Goal: Contribute content: Contribute content

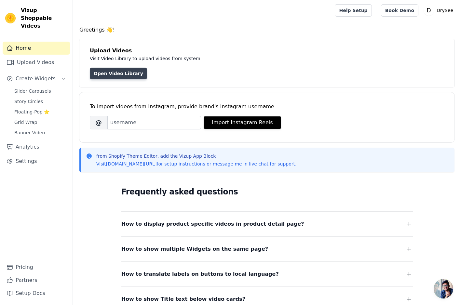
click at [125, 74] on link "Open Video Library" at bounding box center [118, 74] width 57 height 12
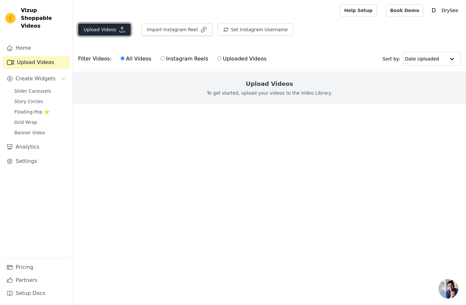
click at [107, 28] on button "Upload Videos" at bounding box center [104, 29] width 53 height 12
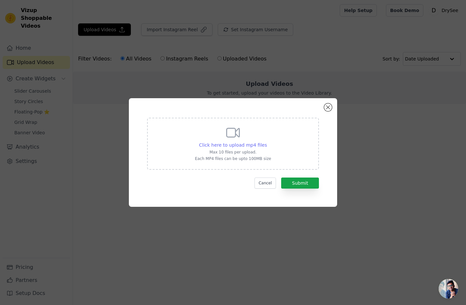
click at [222, 146] on span "Click here to upload mp4 files" at bounding box center [233, 145] width 68 height 5
click at [267, 142] on input "Click here to upload mp4 files Max 10 files per upload. Each MP4 files can be u…" at bounding box center [267, 142] width 0 height 0
type input "C:\fakepath\Color Change1.mp4"
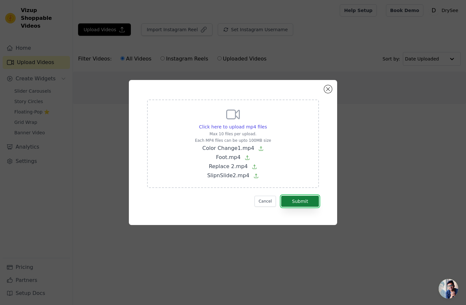
click at [299, 201] on button "Submit" at bounding box center [300, 201] width 38 height 11
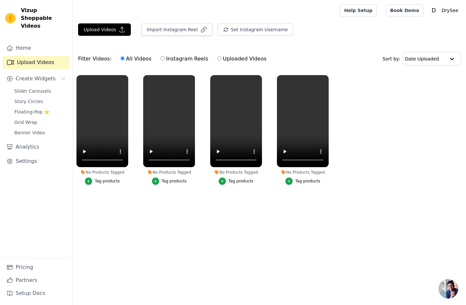
click at [106, 183] on div "Tag products" at bounding box center [107, 181] width 25 height 5
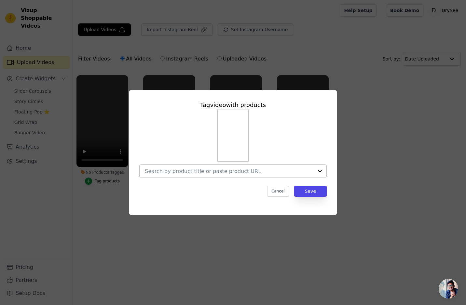
click at [235, 173] on input "No Products Tagged Tag video with products Cancel Save Tag products" at bounding box center [229, 171] width 169 height 6
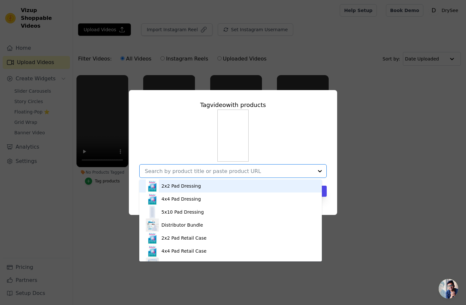
click at [233, 184] on div "2x2 Pad Dressing" at bounding box center [231, 186] width 170 height 13
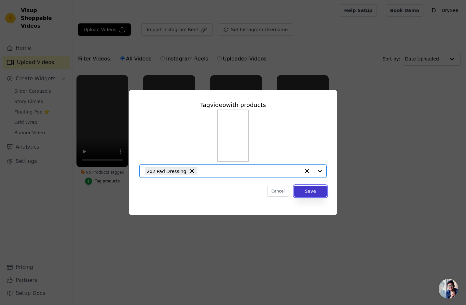
click at [314, 191] on button "Save" at bounding box center [310, 191] width 33 height 11
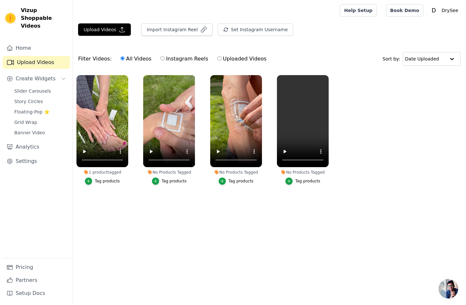
click at [171, 184] on button "Tag products" at bounding box center [169, 181] width 35 height 7
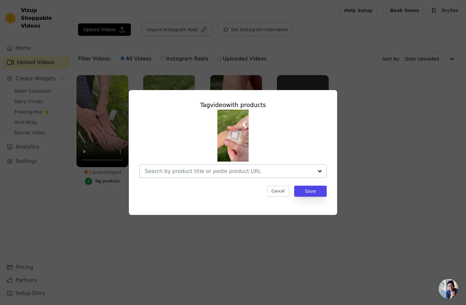
click at [224, 171] on input "No Products Tagged Tag video with products Cancel Save Tag products" at bounding box center [229, 171] width 169 height 6
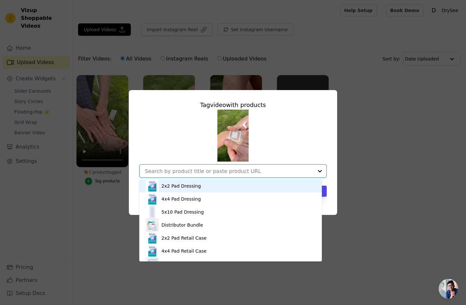
click at [217, 187] on div "2x2 Pad Dressing" at bounding box center [231, 186] width 170 height 13
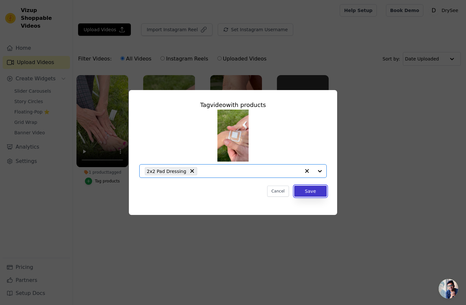
click at [317, 189] on button "Save" at bounding box center [310, 191] width 33 height 11
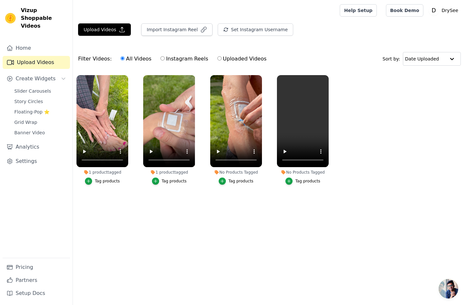
click at [231, 182] on div "Tag products" at bounding box center [241, 181] width 25 height 5
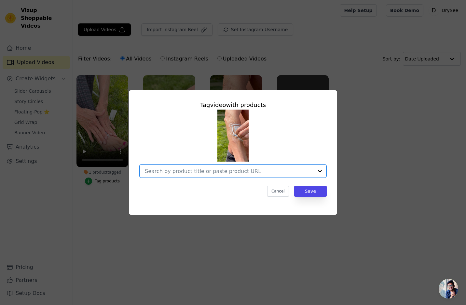
click at [239, 174] on input "No Products Tagged Tag video with products Option undefined, selected. Select i…" at bounding box center [229, 171] width 169 height 6
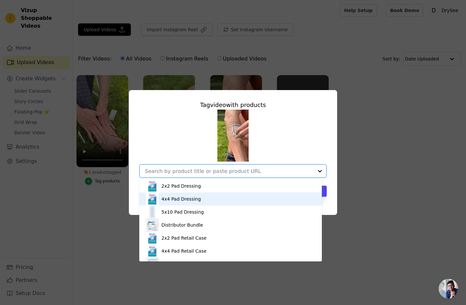
click at [232, 197] on div "4x4 Pad Dressing" at bounding box center [231, 199] width 170 height 13
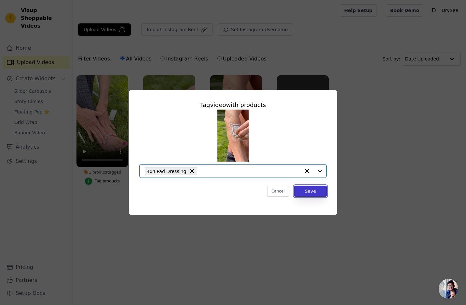
click at [312, 192] on button "Save" at bounding box center [310, 191] width 33 height 11
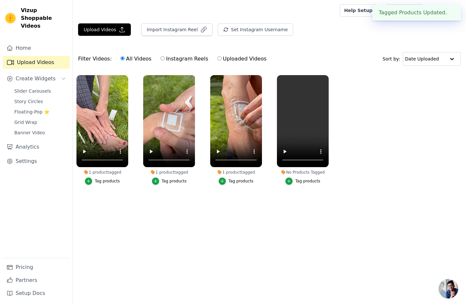
click at [303, 184] on div "Tag products" at bounding box center [307, 181] width 25 height 5
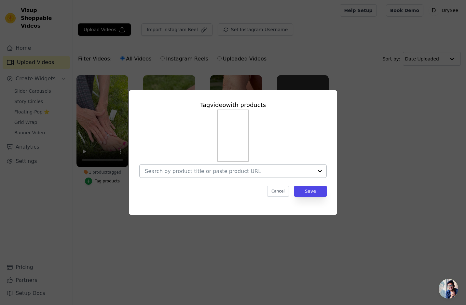
click at [233, 173] on input "No Products Tagged Tag video with products Cancel Save Tag products" at bounding box center [229, 171] width 169 height 6
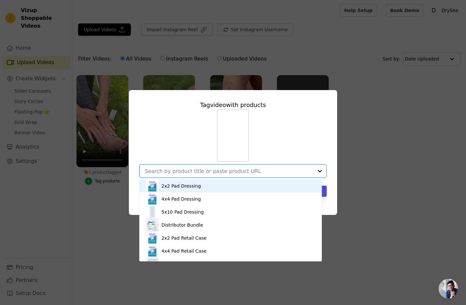
click at [228, 189] on div "2x2 Pad Dressing" at bounding box center [231, 186] width 170 height 13
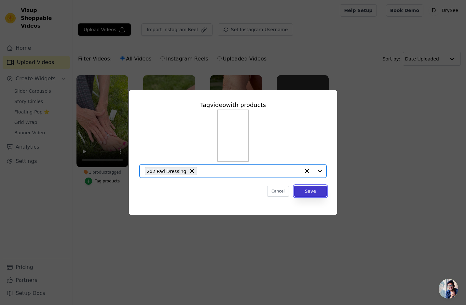
click at [316, 192] on button "Save" at bounding box center [310, 191] width 33 height 11
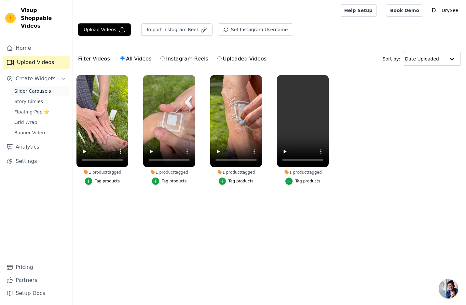
click at [38, 88] on span "Slider Carousels" at bounding box center [32, 91] width 37 height 7
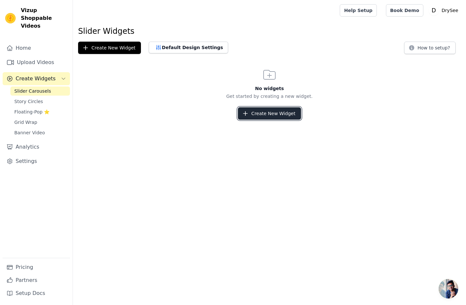
click at [265, 110] on button "Create New Widget" at bounding box center [269, 113] width 63 height 12
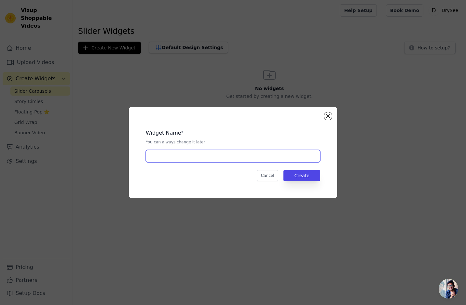
click at [230, 155] on input "text" at bounding box center [233, 156] width 175 height 12
type input "Home Video Carousel"
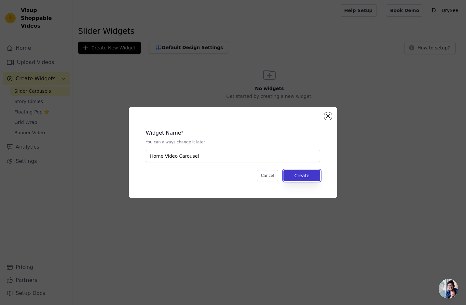
click at [297, 179] on button "Create" at bounding box center [302, 175] width 37 height 11
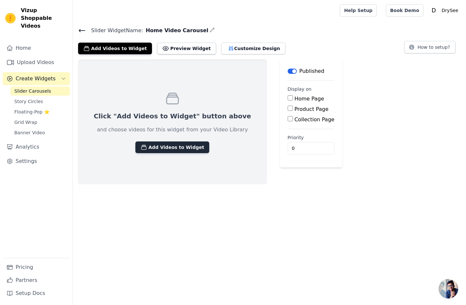
click at [179, 151] on button "Add Videos to Widget" at bounding box center [172, 148] width 74 height 12
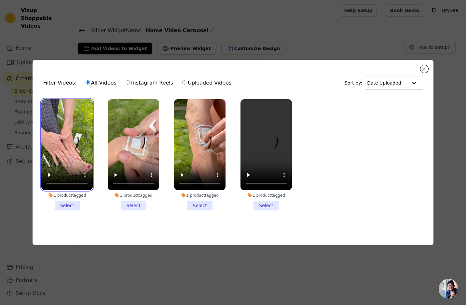
click at [65, 122] on video at bounding box center [66, 145] width 51 height 92
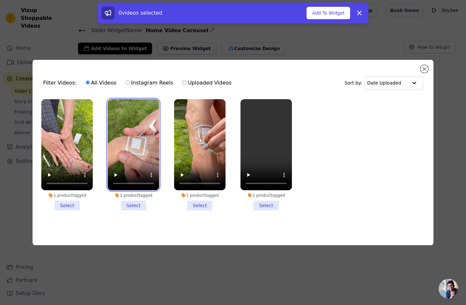
click at [127, 114] on video at bounding box center [133, 145] width 51 height 92
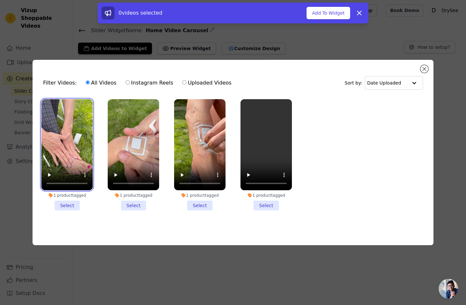
click at [82, 122] on video at bounding box center [66, 145] width 51 height 92
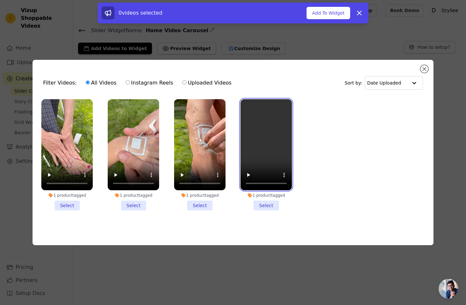
click at [270, 117] on video at bounding box center [266, 145] width 51 height 92
click at [67, 208] on li "1 product tagged Select" at bounding box center [66, 155] width 51 height 112
click at [0, 0] on input "1 product tagged Select" at bounding box center [0, 0] width 0 height 0
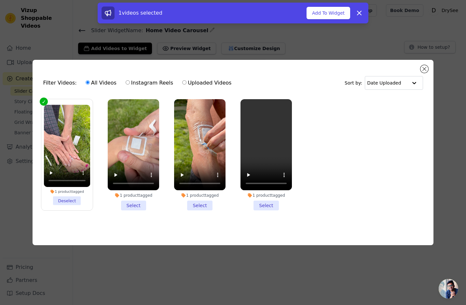
click at [129, 201] on li "1 product tagged Select" at bounding box center [133, 155] width 51 height 112
click at [0, 0] on input "1 product tagged Select" at bounding box center [0, 0] width 0 height 0
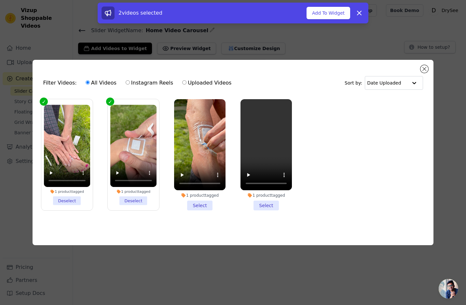
click at [186, 205] on li "1 product tagged Select" at bounding box center [199, 155] width 51 height 112
click at [0, 0] on input "1 product tagged Select" at bounding box center [0, 0] width 0 height 0
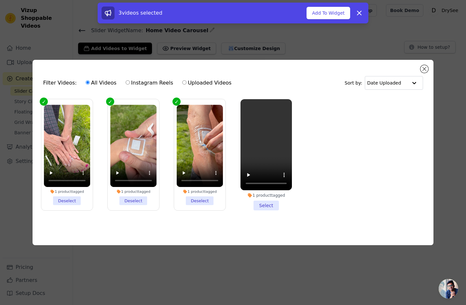
click at [271, 205] on li "1 product tagged Select" at bounding box center [266, 155] width 51 height 112
click at [0, 0] on input "1 product tagged Select" at bounding box center [0, 0] width 0 height 0
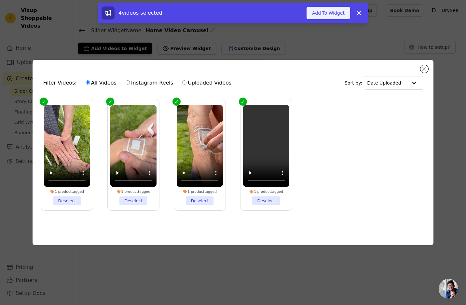
click at [334, 13] on button "Add To Widget" at bounding box center [329, 13] width 44 height 12
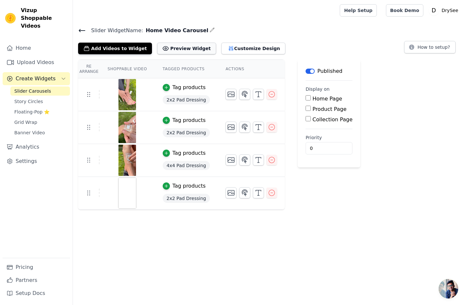
click at [184, 50] on button "Preview Widget" at bounding box center [186, 49] width 59 height 12
click at [322, 98] on label "Home Page" at bounding box center [328, 99] width 30 height 6
click at [311, 98] on input "Home Page" at bounding box center [308, 97] width 5 height 5
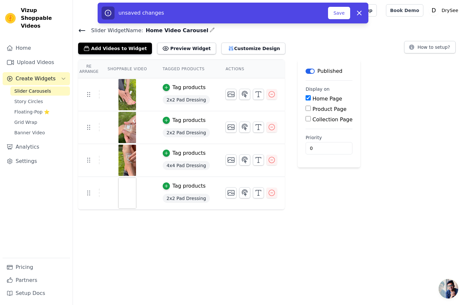
click at [322, 98] on label "Home Page" at bounding box center [328, 99] width 30 height 6
click at [311, 98] on input "Home Page" at bounding box center [308, 97] width 5 height 5
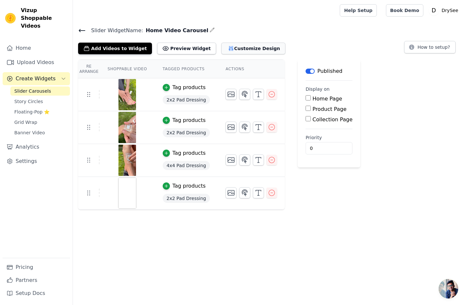
click at [239, 46] on button "Customize Design" at bounding box center [253, 49] width 64 height 12
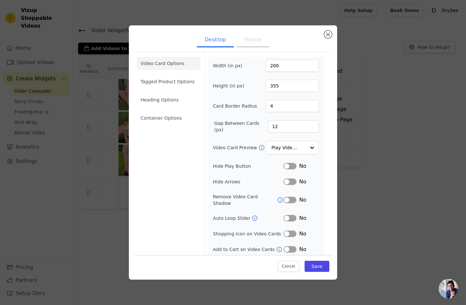
click at [244, 44] on button "Mobile" at bounding box center [253, 40] width 33 height 14
click at [286, 266] on button "Cancel" at bounding box center [289, 266] width 22 height 11
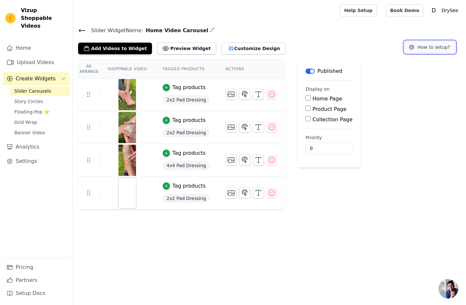
click at [429, 45] on button "How to setup?" at bounding box center [429, 47] width 51 height 12
click at [332, 99] on label "Home Page" at bounding box center [328, 99] width 30 height 6
click at [311, 99] on input "Home Page" at bounding box center [308, 97] width 5 height 5
checkbox input "true"
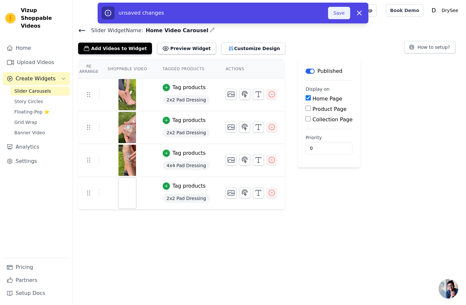
click at [340, 14] on button "Save" at bounding box center [339, 13] width 22 height 12
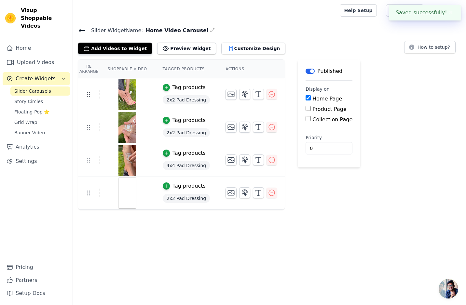
click at [332, 12] on div at bounding box center [205, 10] width 254 height 21
click at [235, 47] on button "Customize Design" at bounding box center [253, 49] width 64 height 12
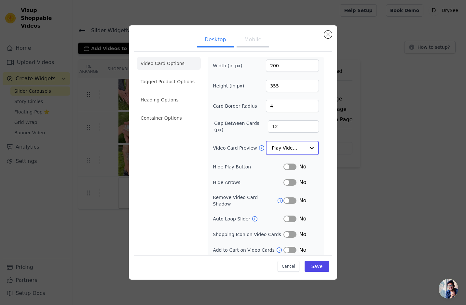
click at [293, 149] on input "Video Card Preview" at bounding box center [289, 148] width 34 height 13
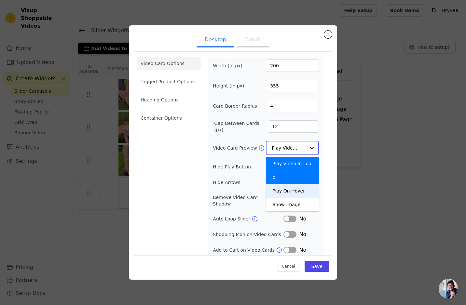
click at [294, 184] on div "Play On Hover" at bounding box center [292, 191] width 53 height 14
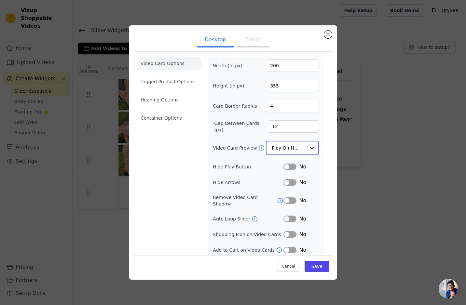
click at [307, 153] on div at bounding box center [311, 148] width 13 height 13
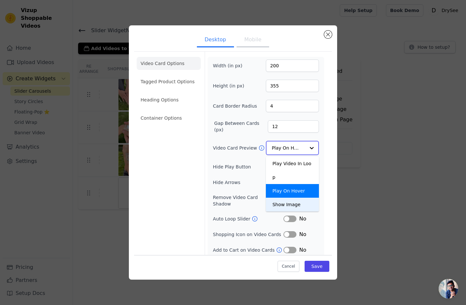
click at [307, 198] on div "Show Image" at bounding box center [292, 205] width 53 height 14
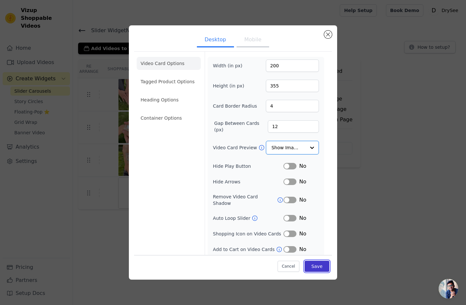
click at [323, 268] on button "Save" at bounding box center [317, 266] width 25 height 11
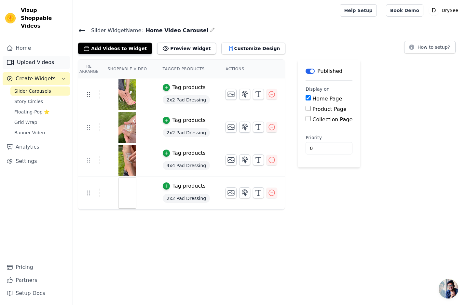
click at [33, 57] on link "Upload Videos" at bounding box center [36, 62] width 67 height 13
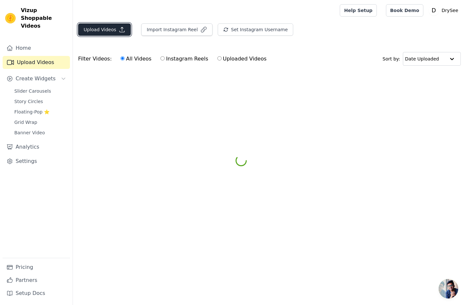
click at [93, 31] on button "Upload Videos" at bounding box center [104, 29] width 53 height 12
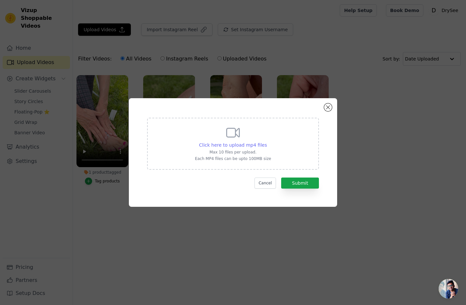
click at [230, 142] on div "Click here to upload mp4 files" at bounding box center [233, 145] width 68 height 7
click at [267, 142] on input "Click here to upload mp4 files Max 10 files per upload. Each MP4 files can be u…" at bounding box center [267, 142] width 0 height 0
type input "C:\fakepath\Grandma Playing.mp4"
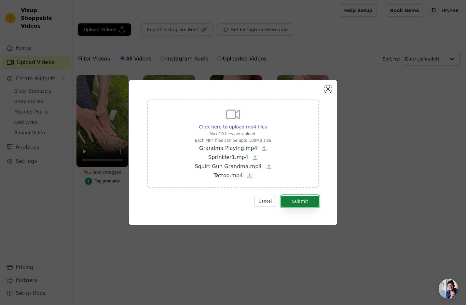
click at [293, 198] on button "Submit" at bounding box center [300, 201] width 38 height 11
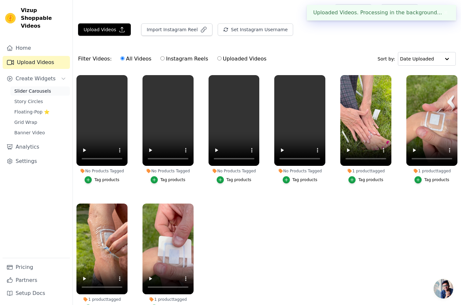
click at [37, 88] on span "Slider Carousels" at bounding box center [32, 91] width 37 height 7
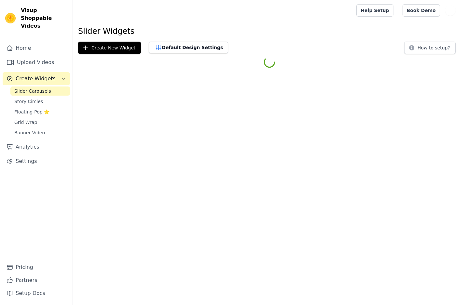
click at [336, 70] on html "Vizup Shoppable Videos Home Upload Videos Create Widgets Slider Carousels Story…" at bounding box center [233, 35] width 466 height 70
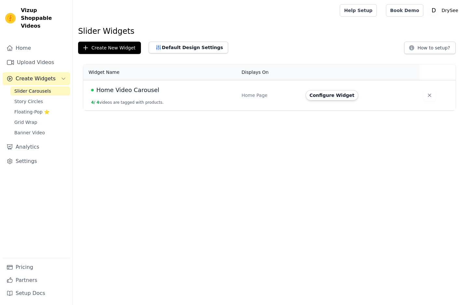
click at [336, 96] on button "Configure Widget" at bounding box center [332, 95] width 53 height 10
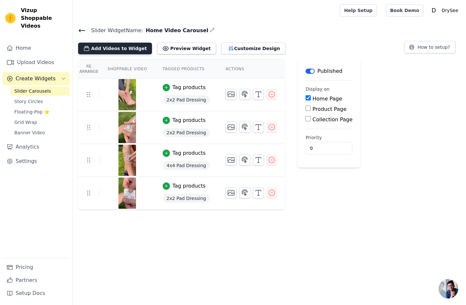
click at [117, 49] on button "Add Videos to Widget" at bounding box center [115, 49] width 74 height 12
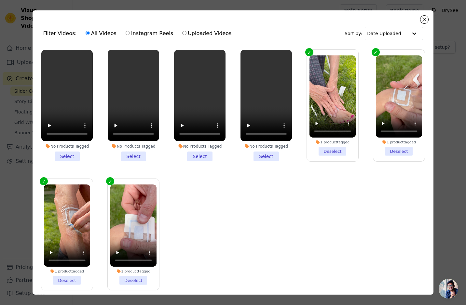
click at [267, 154] on li "No Products Tagged Select" at bounding box center [266, 106] width 51 height 112
click at [0, 0] on input "No Products Tagged Select" at bounding box center [0, 0] width 0 height 0
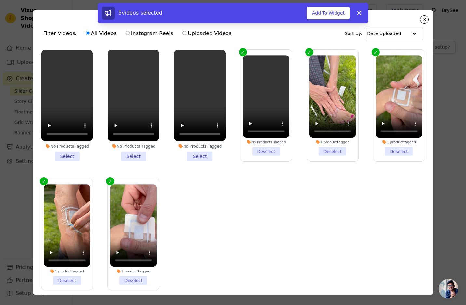
click at [206, 155] on li "No Products Tagged Select" at bounding box center [199, 106] width 51 height 112
click at [0, 0] on input "No Products Tagged Select" at bounding box center [0, 0] width 0 height 0
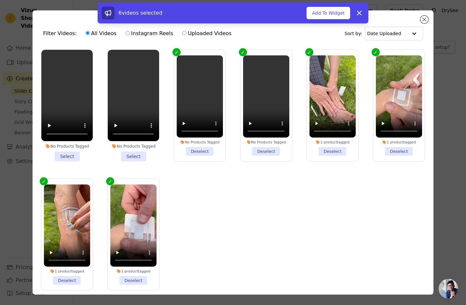
drag, startPoint x: 131, startPoint y: 157, endPoint x: 116, endPoint y: 157, distance: 15.0
click at [130, 157] on li "No Products Tagged Select" at bounding box center [133, 106] width 51 height 112
click at [0, 0] on input "No Products Tagged Select" at bounding box center [0, 0] width 0 height 0
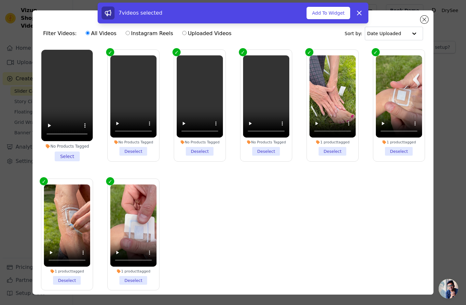
click at [61, 152] on li "No Products Tagged Select" at bounding box center [66, 106] width 51 height 112
click at [0, 0] on input "No Products Tagged Select" at bounding box center [0, 0] width 0 height 0
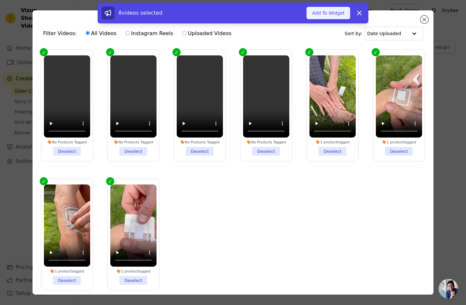
click at [327, 13] on button "Add To Widget" at bounding box center [329, 13] width 44 height 12
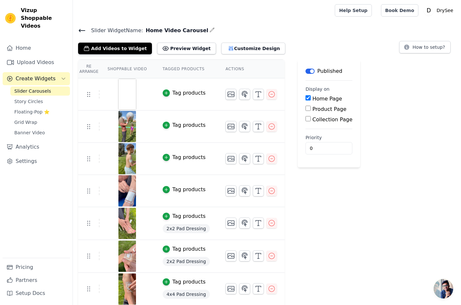
click at [127, 101] on img at bounding box center [127, 94] width 18 height 31
click at [39, 58] on link "Upload Videos" at bounding box center [36, 62] width 67 height 13
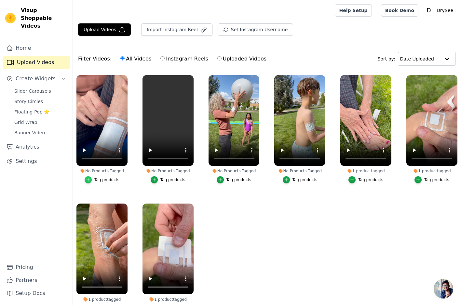
click at [88, 178] on icon "button" at bounding box center [88, 180] width 5 height 5
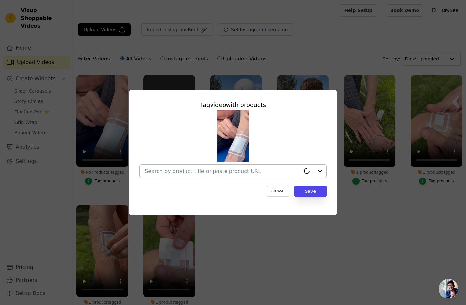
click at [209, 173] on input "No Products Tagged Tag video with products Cancel Save Tag products" at bounding box center [223, 171] width 156 height 6
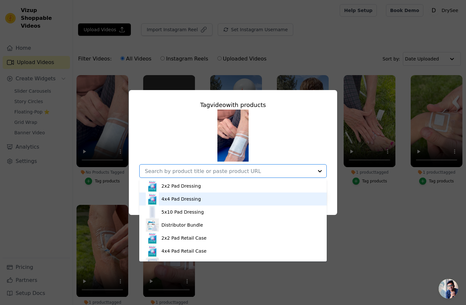
click at [203, 201] on div "4x4 Pad Dressing" at bounding box center [233, 199] width 175 height 13
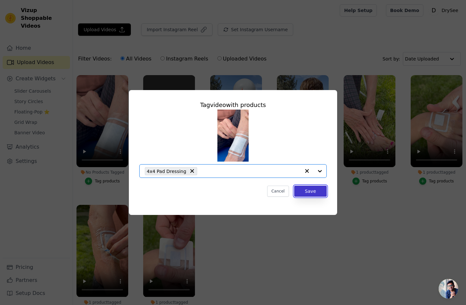
click at [312, 193] on button "Save" at bounding box center [310, 191] width 33 height 11
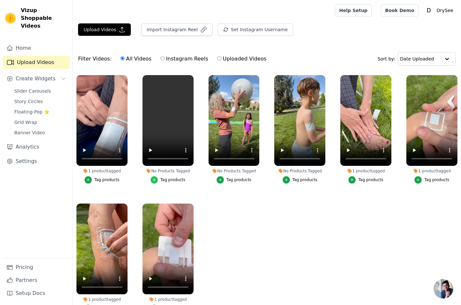
click at [155, 181] on icon "button" at bounding box center [154, 180] width 5 height 5
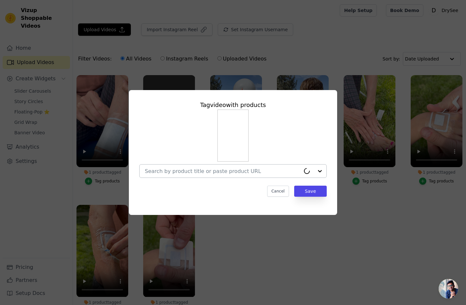
click at [204, 173] on input "No Products Tagged Tag video with products Cancel Save Tag products" at bounding box center [223, 171] width 156 height 6
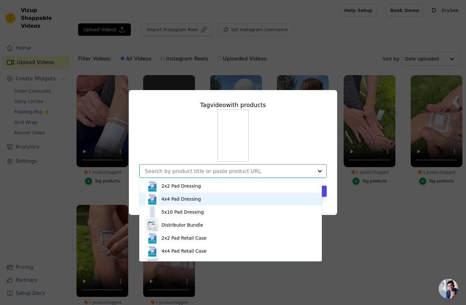
click at [201, 199] on div "4x4 Pad Dressing" at bounding box center [231, 199] width 170 height 13
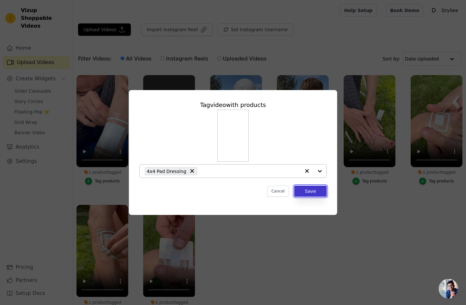
click at [310, 192] on button "Save" at bounding box center [310, 191] width 33 height 11
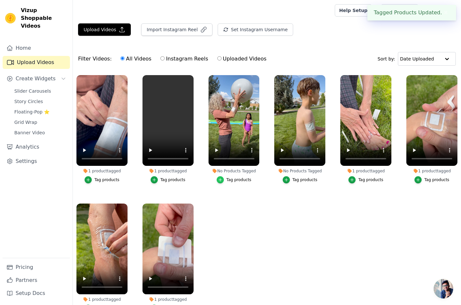
click at [223, 180] on div "button" at bounding box center [220, 180] width 7 height 7
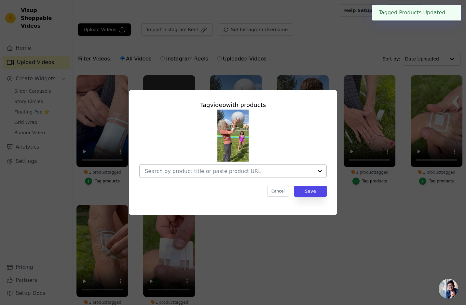
click at [252, 171] on input "No Products Tagged Tag video with products Cancel Save Tag products" at bounding box center [229, 171] width 169 height 6
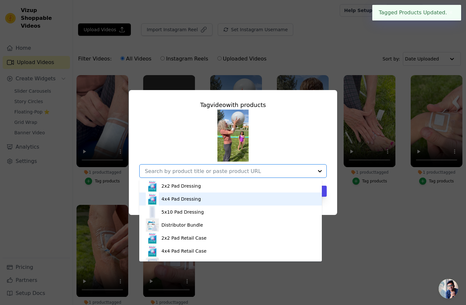
click at [238, 199] on div "4x4 Pad Dressing" at bounding box center [231, 199] width 170 height 13
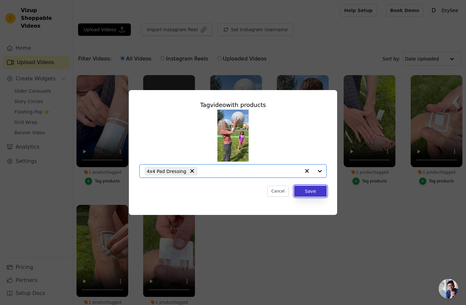
click at [318, 192] on button "Save" at bounding box center [310, 191] width 33 height 11
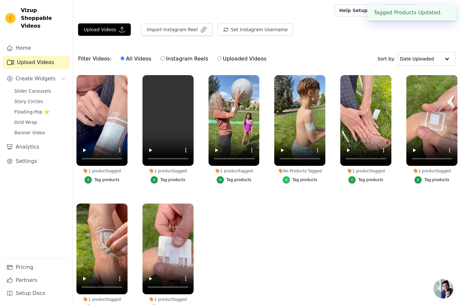
click at [290, 180] on div "button" at bounding box center [286, 180] width 7 height 7
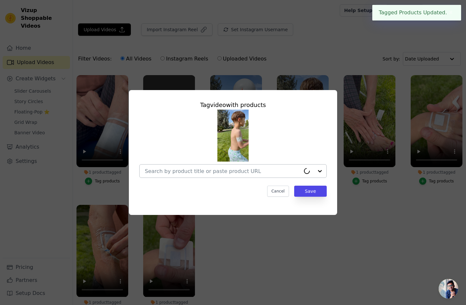
click at [285, 173] on input "No Products Tagged Tag video with products Cancel Save Tag products" at bounding box center [223, 171] width 156 height 6
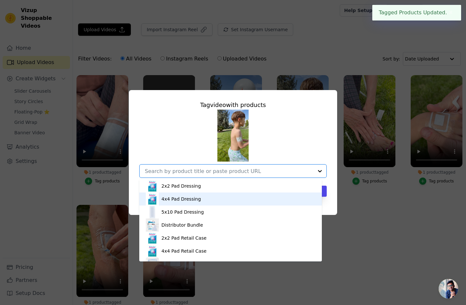
click at [275, 195] on div "4x4 Pad Dressing" at bounding box center [231, 199] width 170 height 13
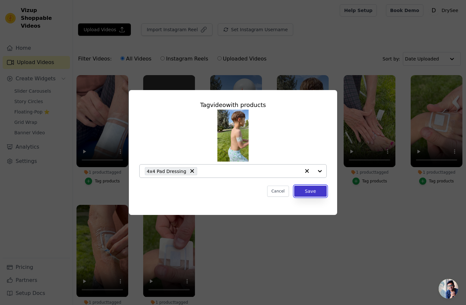
click at [314, 192] on button "Save" at bounding box center [310, 191] width 33 height 11
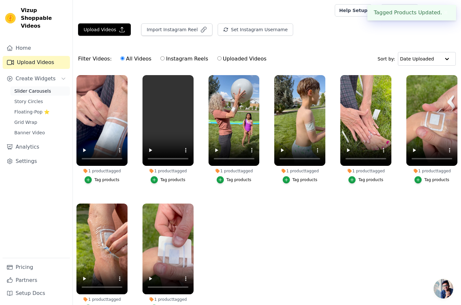
click at [41, 88] on span "Slider Carousels" at bounding box center [32, 91] width 37 height 7
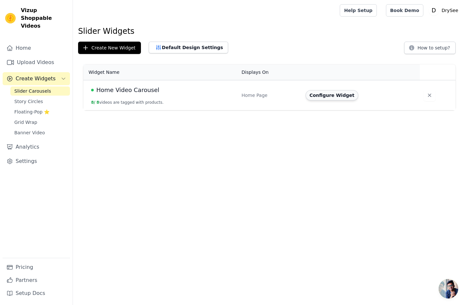
click at [330, 96] on button "Configure Widget" at bounding box center [332, 95] width 53 height 10
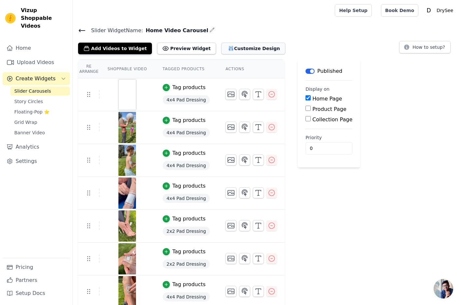
click at [230, 47] on button "Customize Design" at bounding box center [253, 49] width 64 height 12
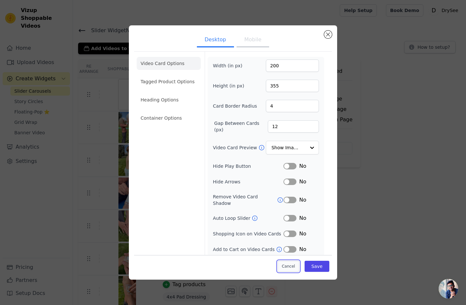
click at [289, 267] on button "Cancel" at bounding box center [289, 266] width 22 height 11
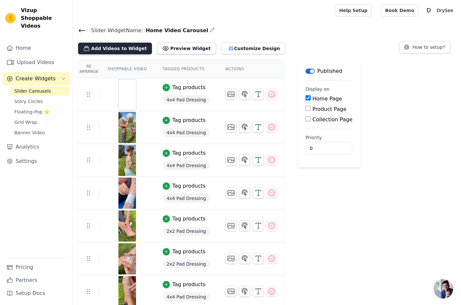
click at [103, 46] on button "Add Videos to Widget" at bounding box center [115, 49] width 74 height 12
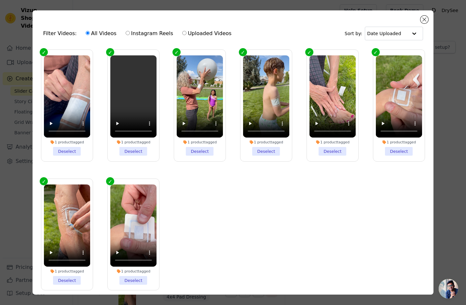
click at [109, 50] on label "1 product tagged Deselect" at bounding box center [133, 106] width 52 height 112
click at [0, 0] on input "1 product tagged Deselect" at bounding box center [0, 0] width 0 height 0
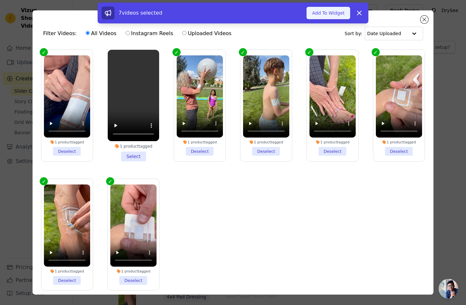
click at [329, 16] on button "Add To Widget" at bounding box center [329, 13] width 44 height 12
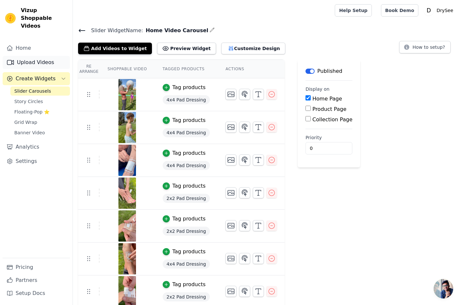
click at [21, 56] on link "Upload Videos" at bounding box center [36, 62] width 67 height 13
